Goal: Information Seeking & Learning: Learn about a topic

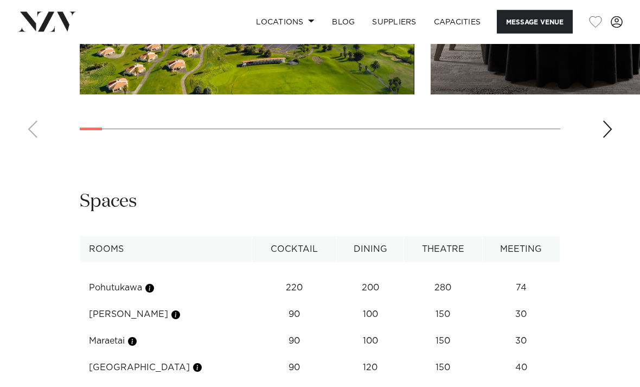
scroll to position [1592, 0]
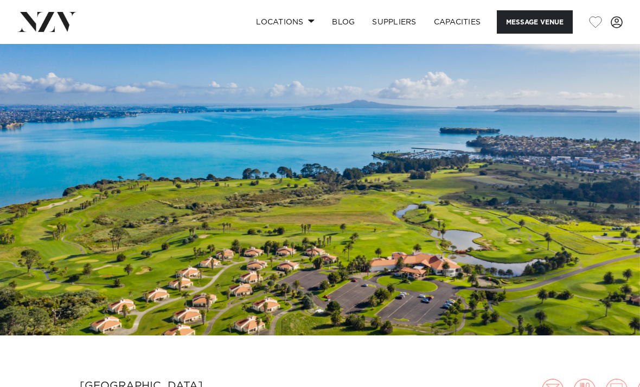
scroll to position [0, 0]
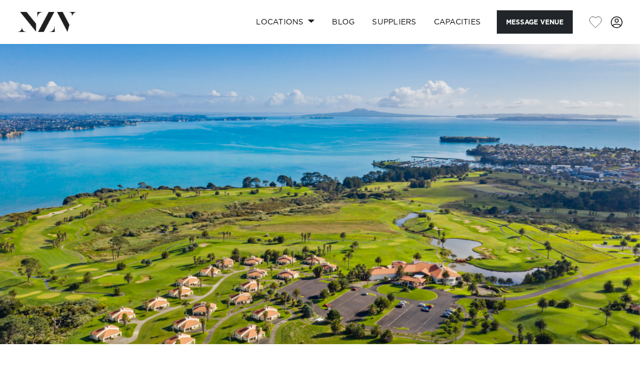
click at [295, 25] on link "Locations" at bounding box center [285, 21] width 76 height 23
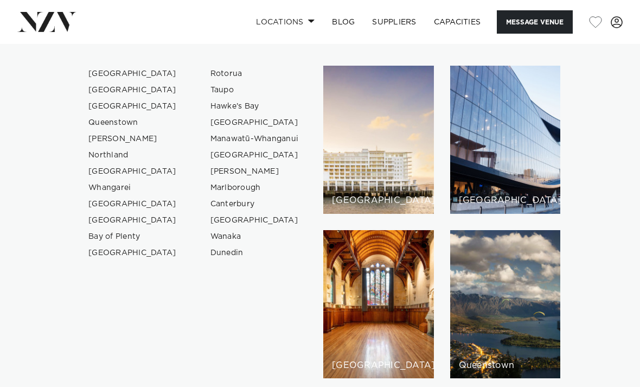
click at [113, 144] on link "[PERSON_NAME]" at bounding box center [133, 139] width 106 height 16
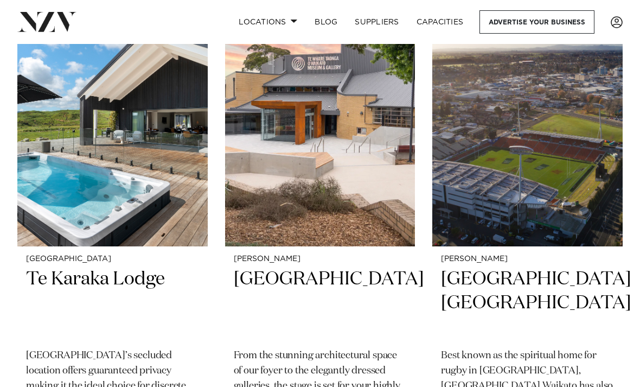
scroll to position [1934, 0]
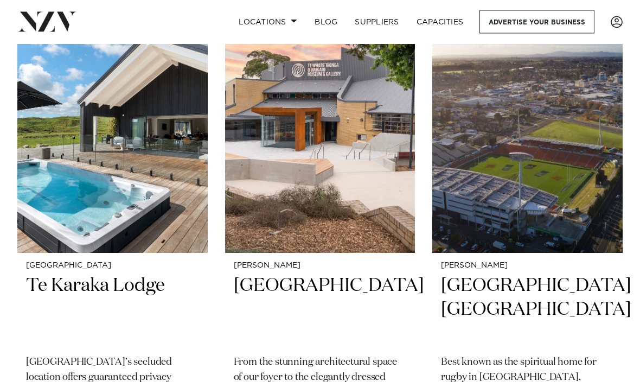
click at [140, 149] on img at bounding box center [112, 125] width 190 height 255
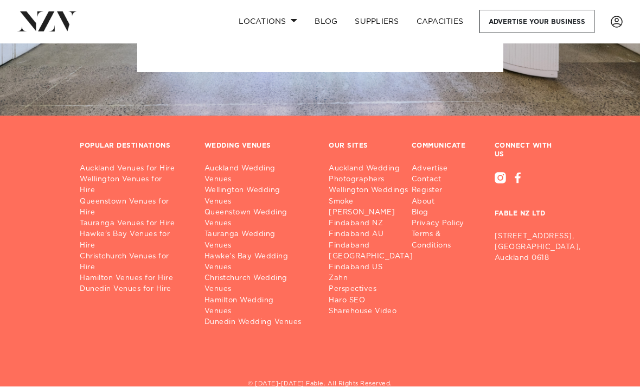
scroll to position [3204, 0]
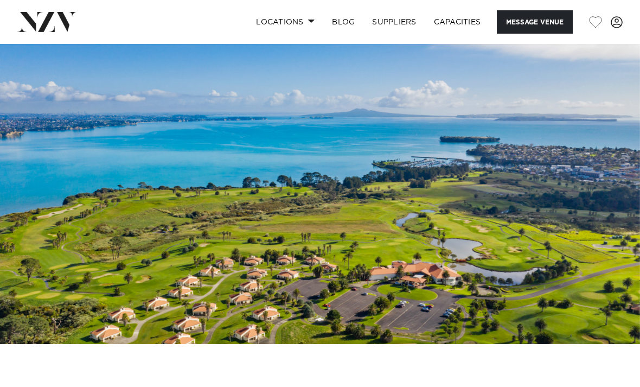
click at [283, 19] on link "Locations" at bounding box center [285, 21] width 76 height 23
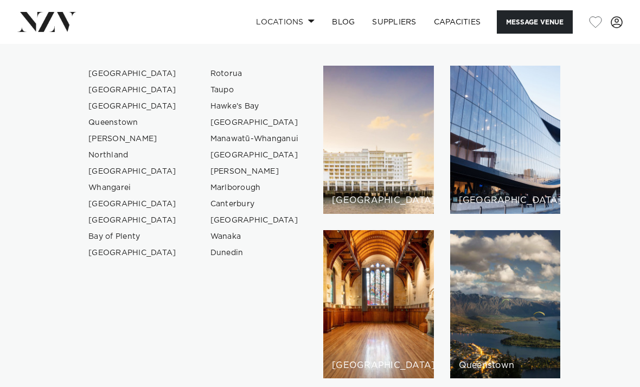
click at [138, 212] on link "[GEOGRAPHIC_DATA]" at bounding box center [133, 204] width 106 height 16
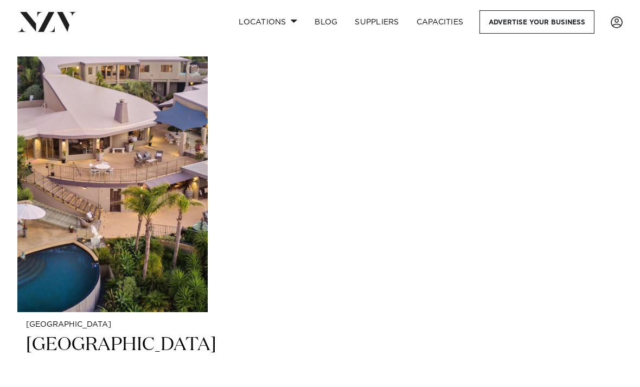
scroll to position [982, 0]
click at [155, 214] on img at bounding box center [112, 183] width 190 height 255
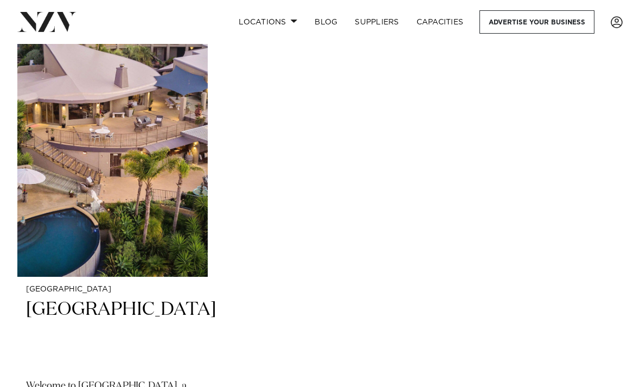
click at [267, 29] on link "Locations" at bounding box center [268, 21] width 76 height 23
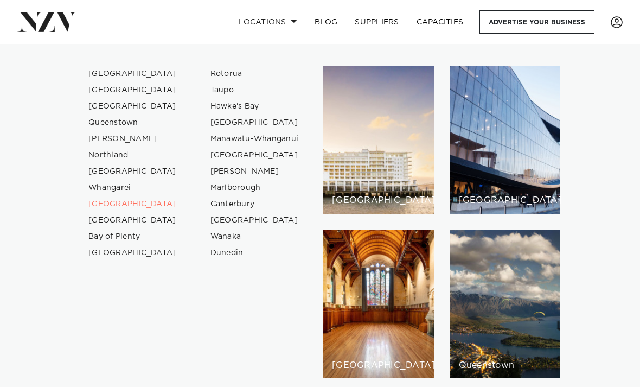
click at [115, 77] on link "[GEOGRAPHIC_DATA]" at bounding box center [133, 74] width 106 height 16
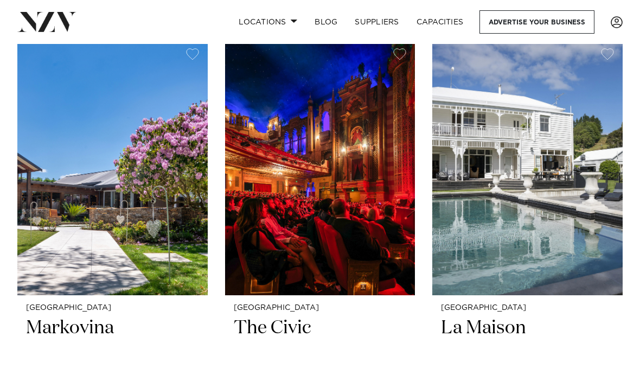
scroll to position [11748, 0]
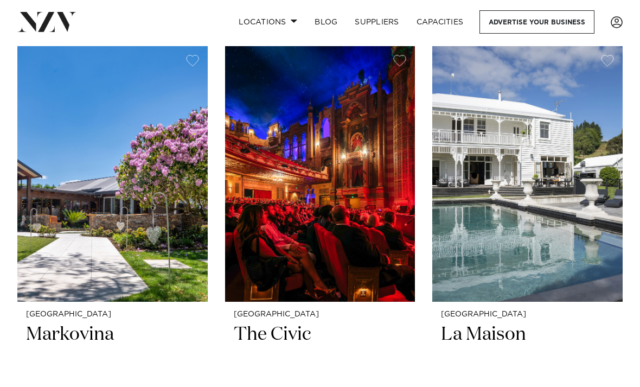
click at [99, 323] on h2 "Markovina" at bounding box center [112, 359] width 173 height 73
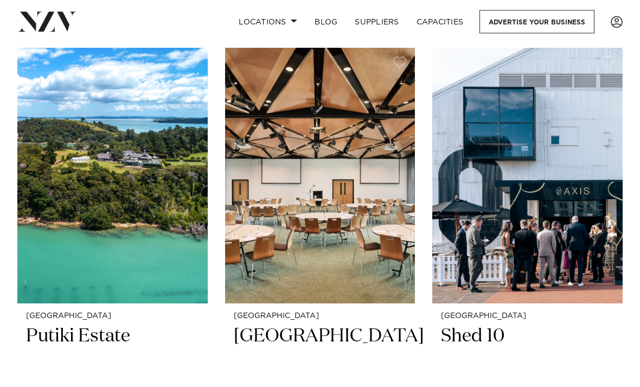
scroll to position [15175, 0]
click at [101, 324] on h2 "Putiki Estate" at bounding box center [112, 360] width 173 height 73
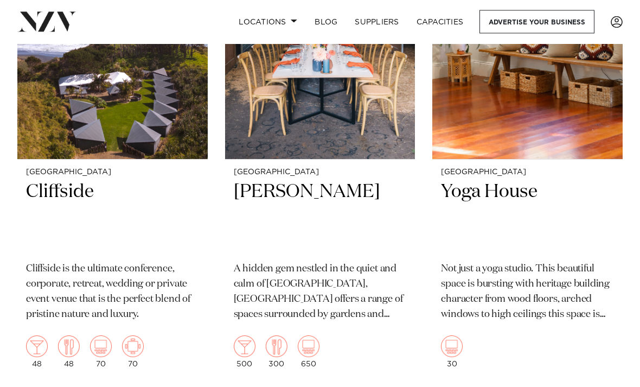
scroll to position [17278, 0]
click at [116, 180] on h2 "Cliffside" at bounding box center [112, 216] width 173 height 73
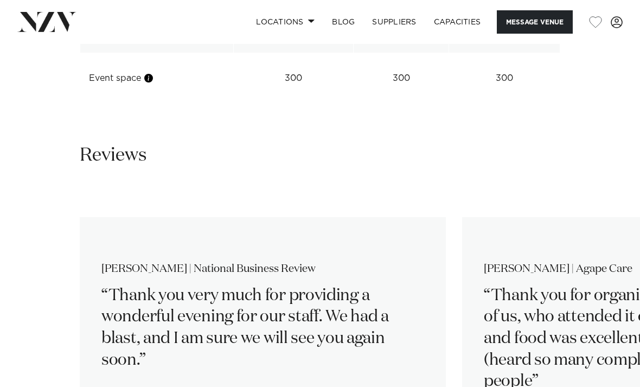
scroll to position [1609, 0]
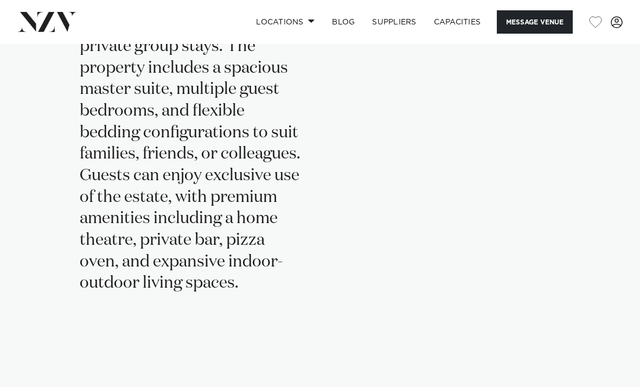
scroll to position [2202, 0]
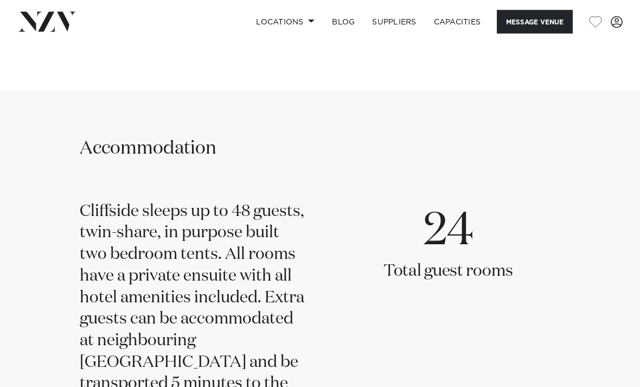
scroll to position [2240, 0]
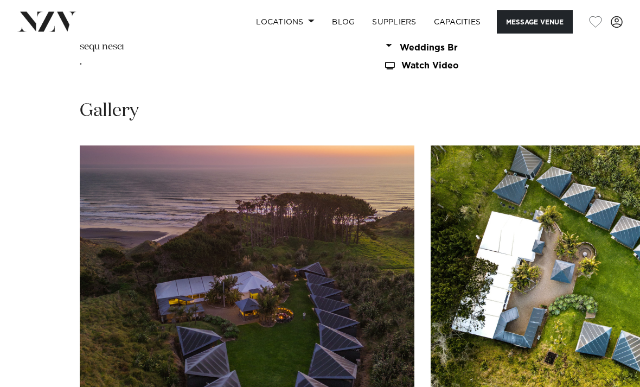
click at [292, 234] on img "1 / 30" at bounding box center [247, 269] width 335 height 246
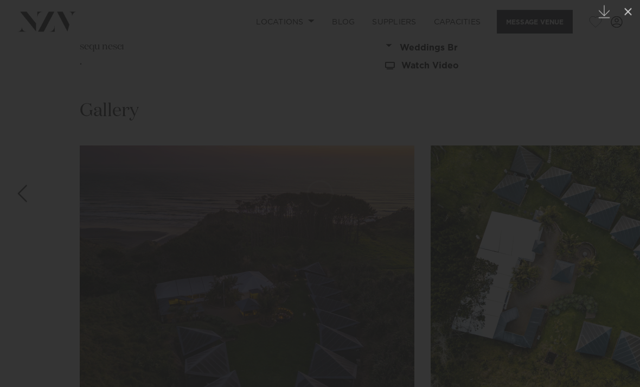
scroll to position [1241, 0]
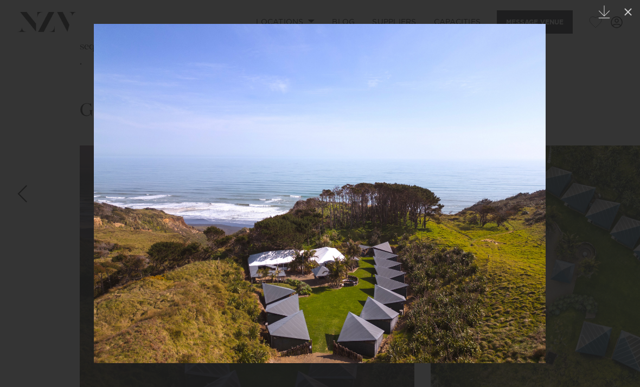
click at [625, 14] on icon at bounding box center [628, 11] width 13 height 13
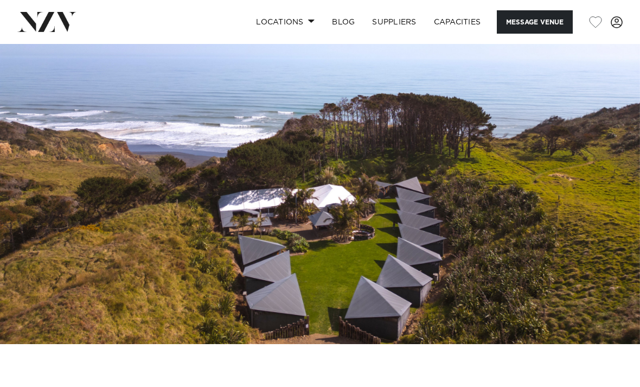
click at [301, 26] on link "Locations" at bounding box center [285, 21] width 76 height 23
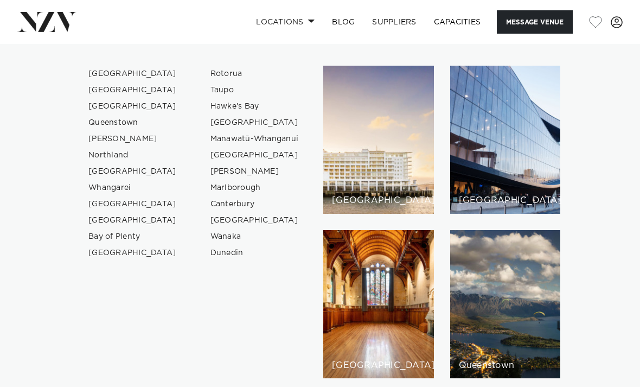
click at [118, 140] on link "[PERSON_NAME]" at bounding box center [133, 139] width 106 height 16
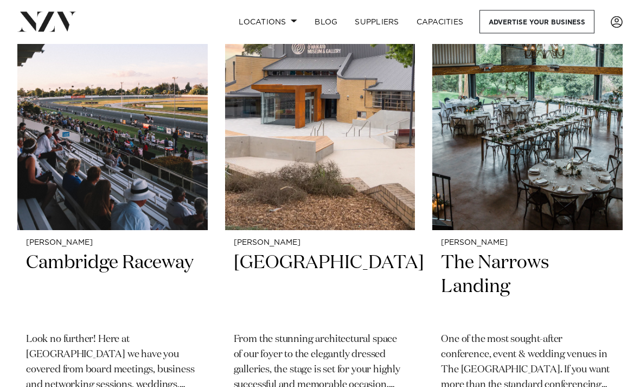
scroll to position [1958, 0]
click at [514, 251] on h2 "The Narrows Landing" at bounding box center [527, 287] width 173 height 73
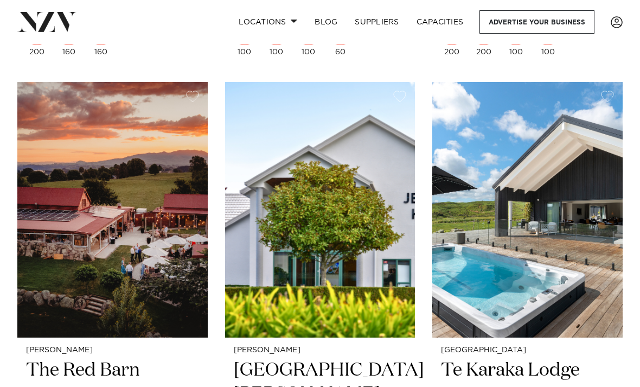
scroll to position [1363, 0]
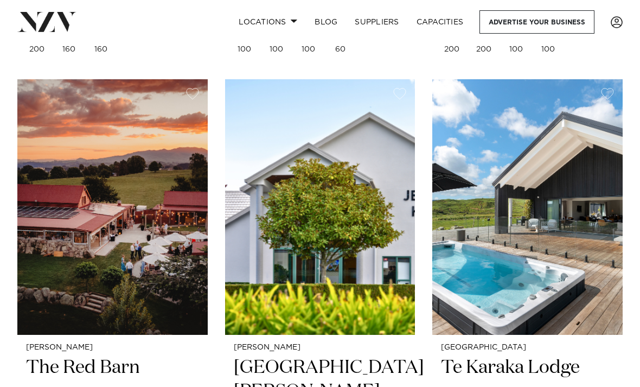
click at [141, 226] on img at bounding box center [112, 206] width 190 height 255
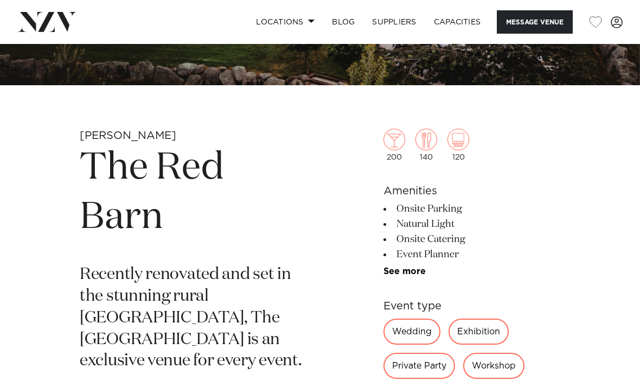
scroll to position [237, 0]
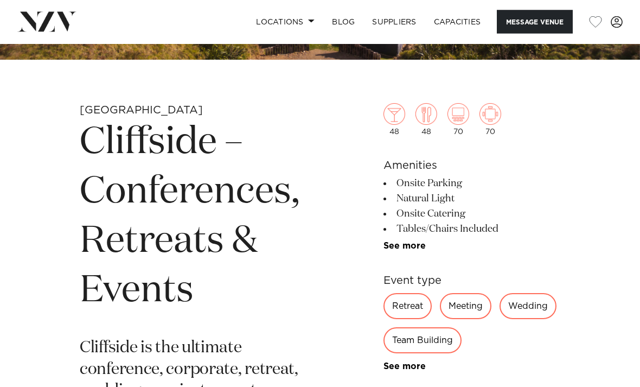
scroll to position [288, 0]
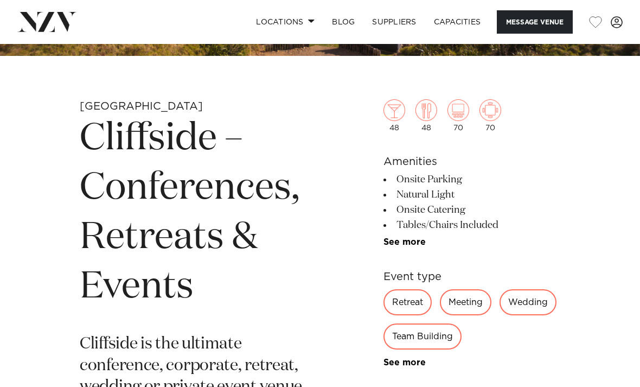
click at [535, 303] on div "Wedding" at bounding box center [528, 302] width 57 height 26
click at [533, 302] on div "Wedding" at bounding box center [528, 302] width 57 height 26
click at [534, 310] on div "Wedding" at bounding box center [528, 302] width 57 height 26
click at [527, 303] on div "Wedding" at bounding box center [528, 302] width 57 height 26
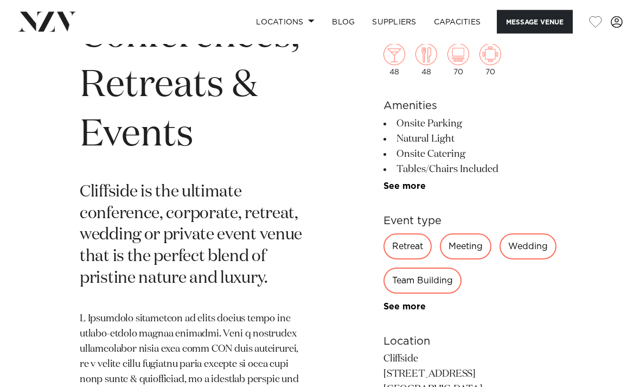
scroll to position [440, 0]
